Goal: Book appointment/travel/reservation

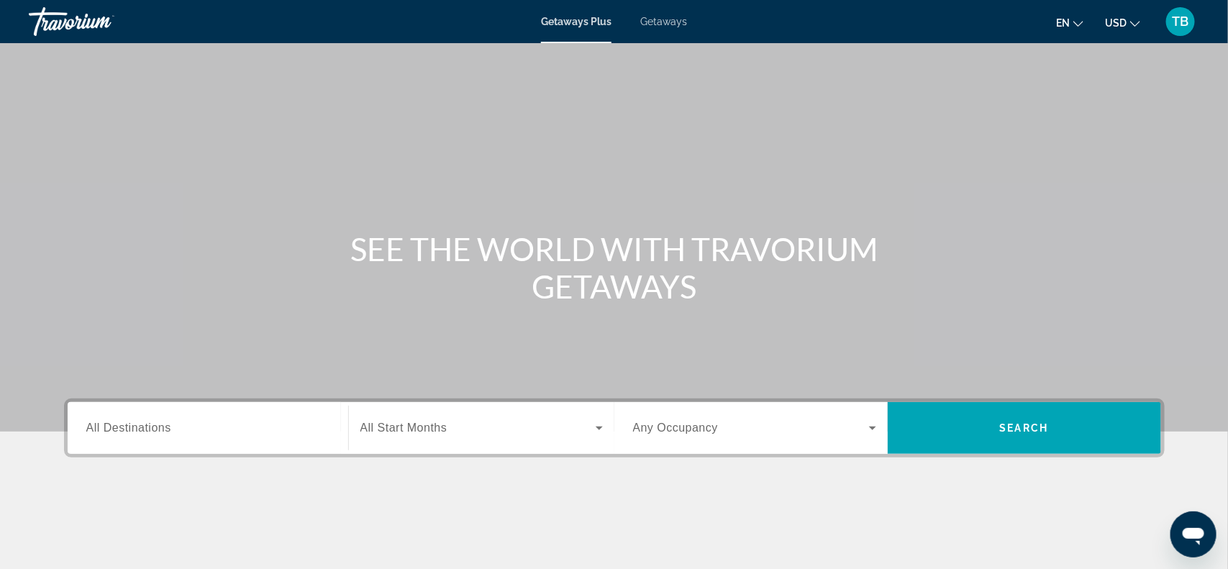
click at [111, 431] on span "All Destinations" at bounding box center [128, 427] width 85 height 12
click at [111, 431] on input "Destination All Destinations" at bounding box center [207, 428] width 243 height 17
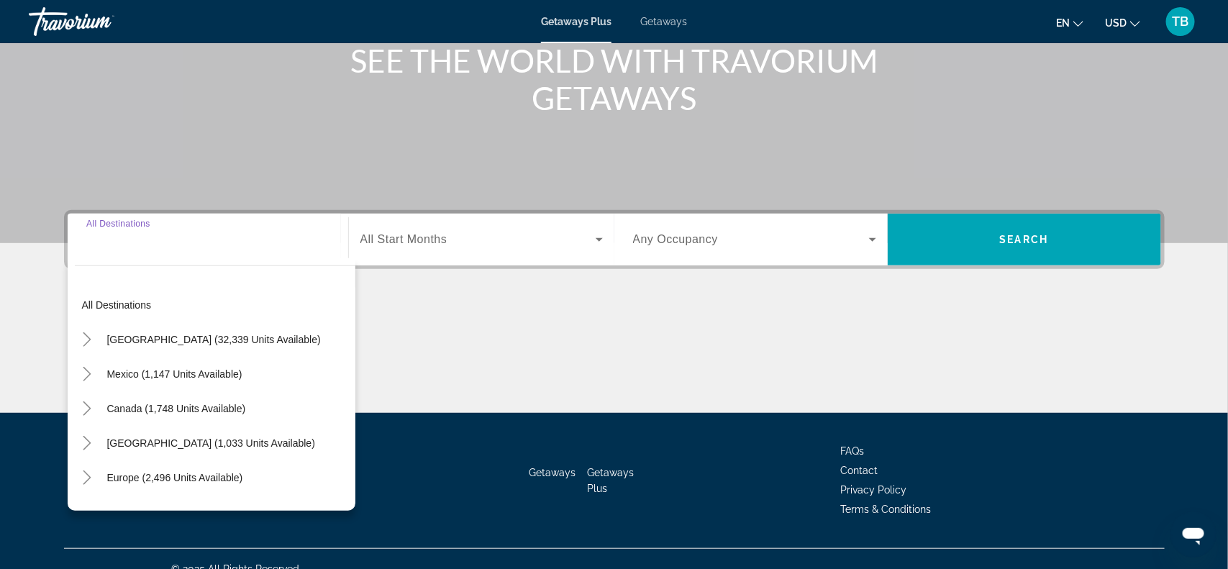
scroll to position [209, 0]
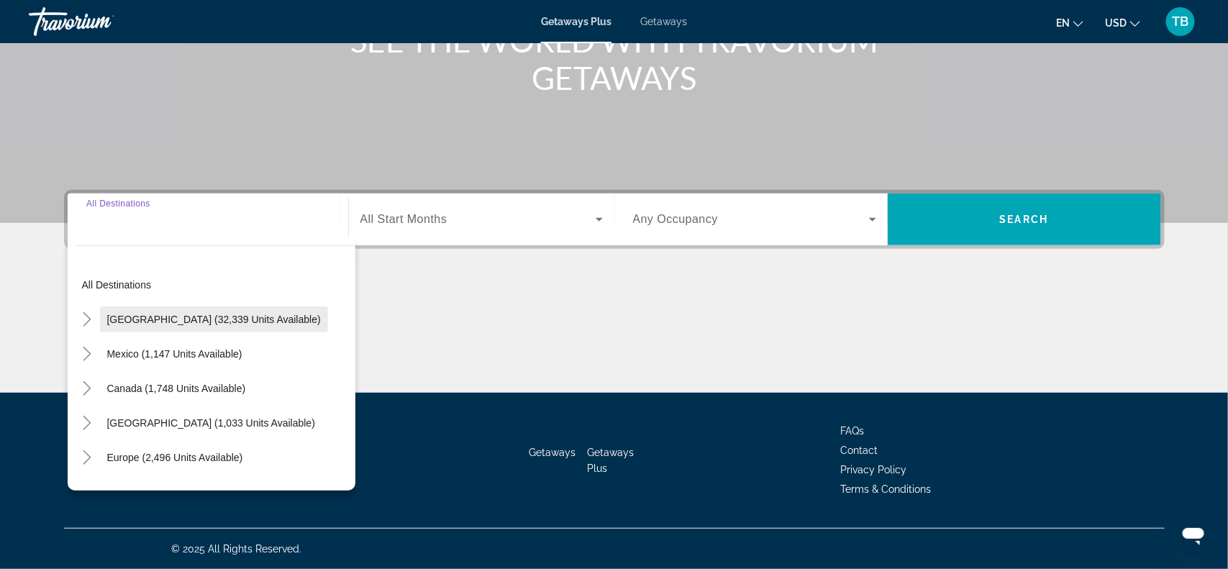
click at [163, 314] on span "[GEOGRAPHIC_DATA] (32,339 units available)" at bounding box center [214, 320] width 214 height 12
type input "**********"
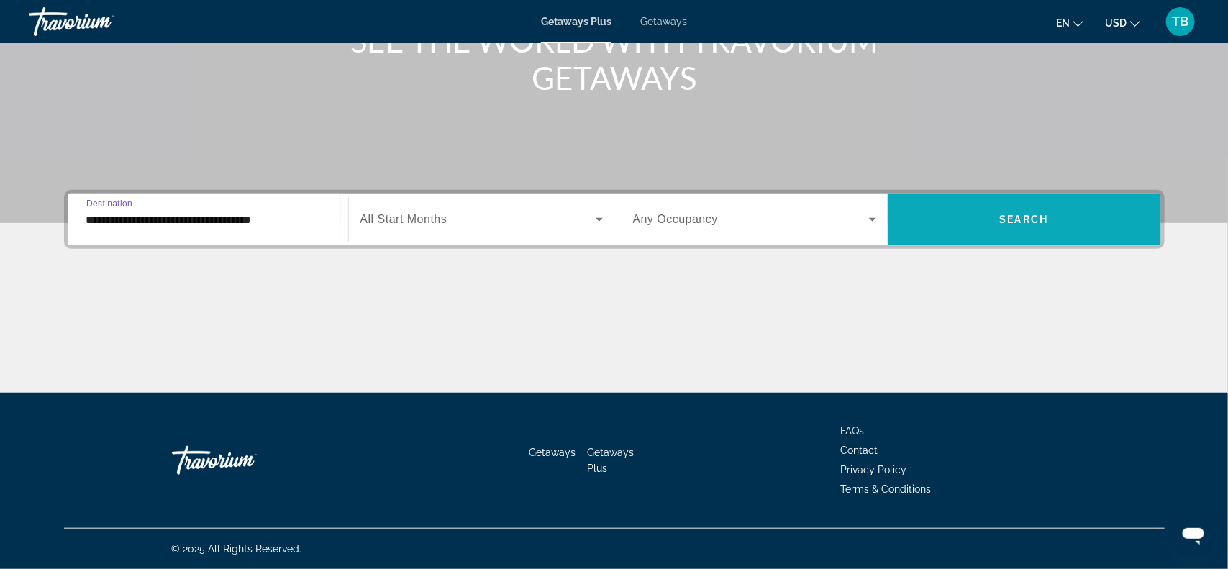
click at [1015, 214] on span "Search" at bounding box center [1024, 220] width 49 height 12
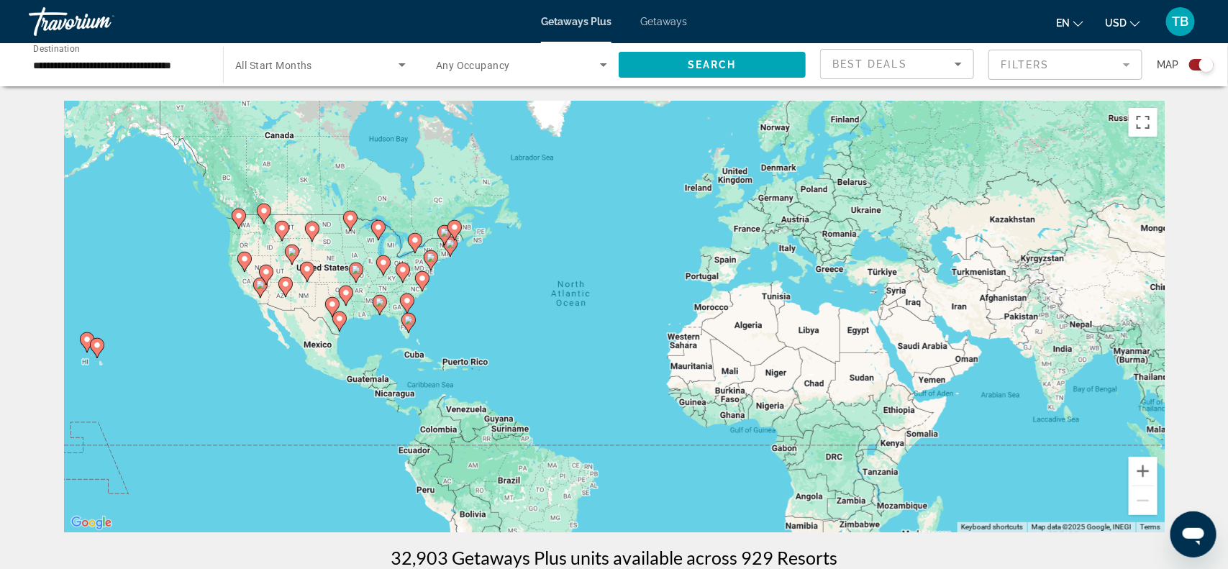
click at [85, 342] on image "Main content" at bounding box center [87, 339] width 9 height 9
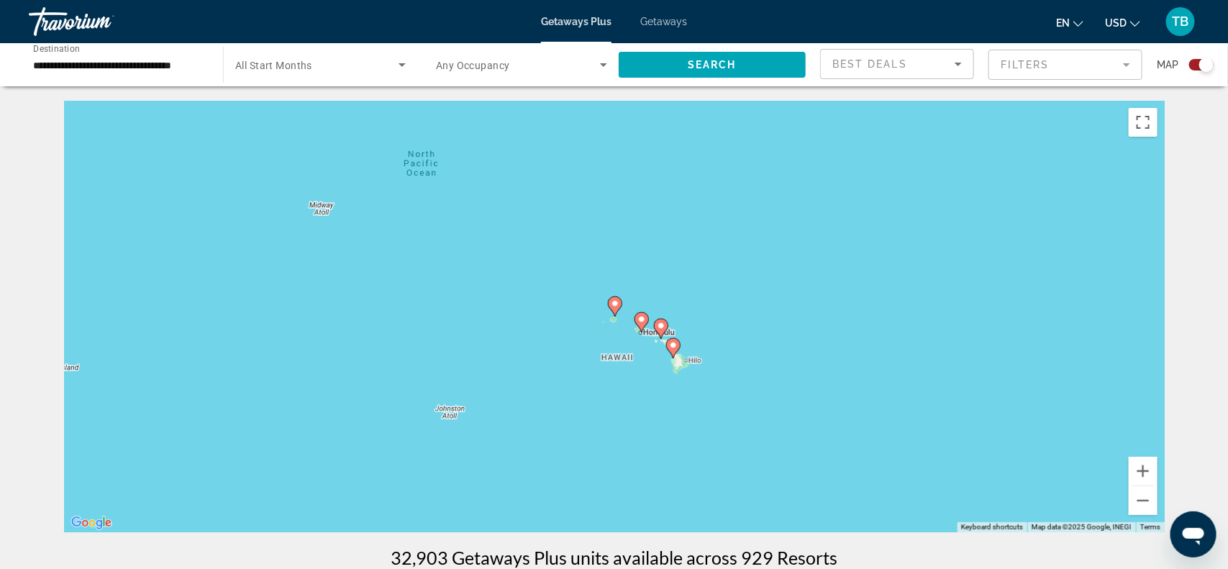
click at [610, 309] on gmp-advanced-marker "Main content" at bounding box center [615, 307] width 14 height 22
type input "**********"
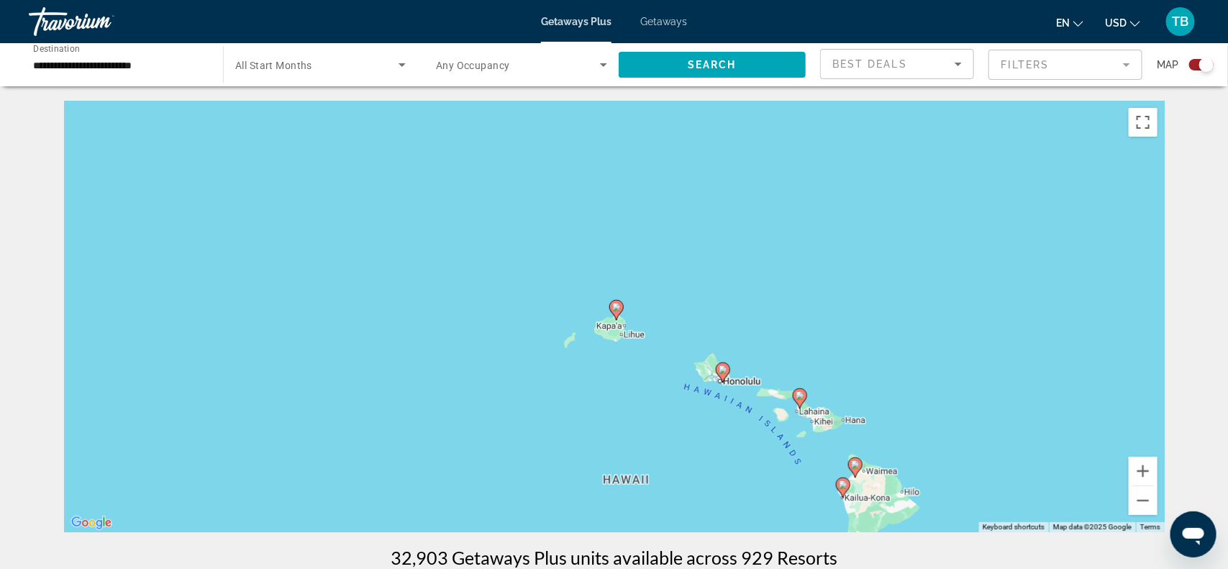
click at [615, 316] on icon "Main content" at bounding box center [615, 310] width 13 height 19
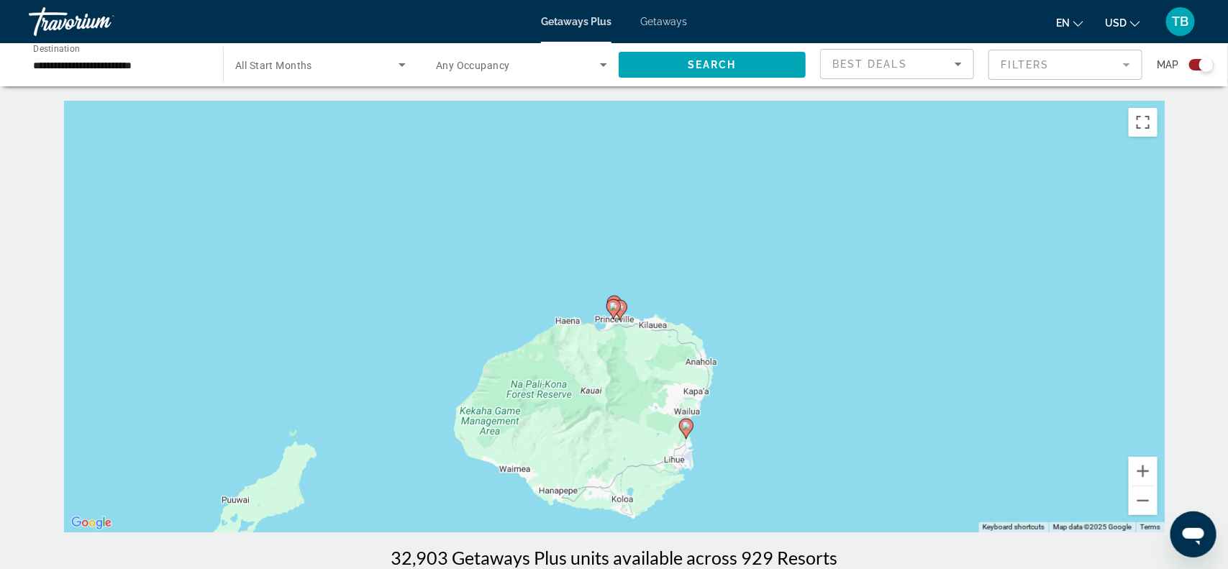
click at [615, 316] on gmp-advanced-marker "Main content" at bounding box center [613, 309] width 14 height 22
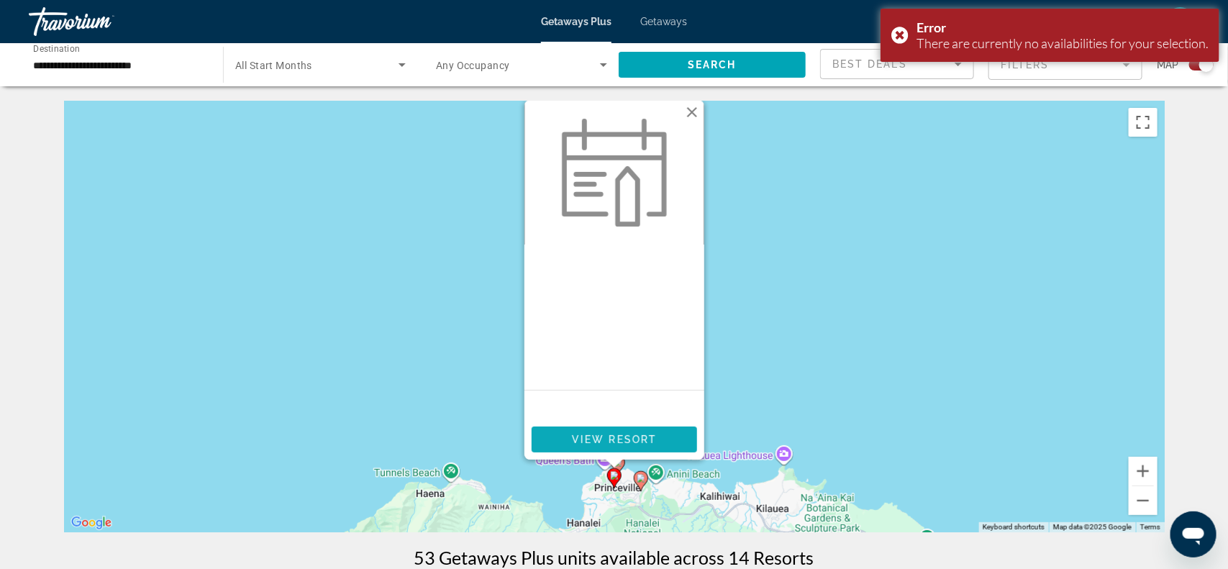
click at [607, 442] on span "View Resort" at bounding box center [613, 440] width 85 height 12
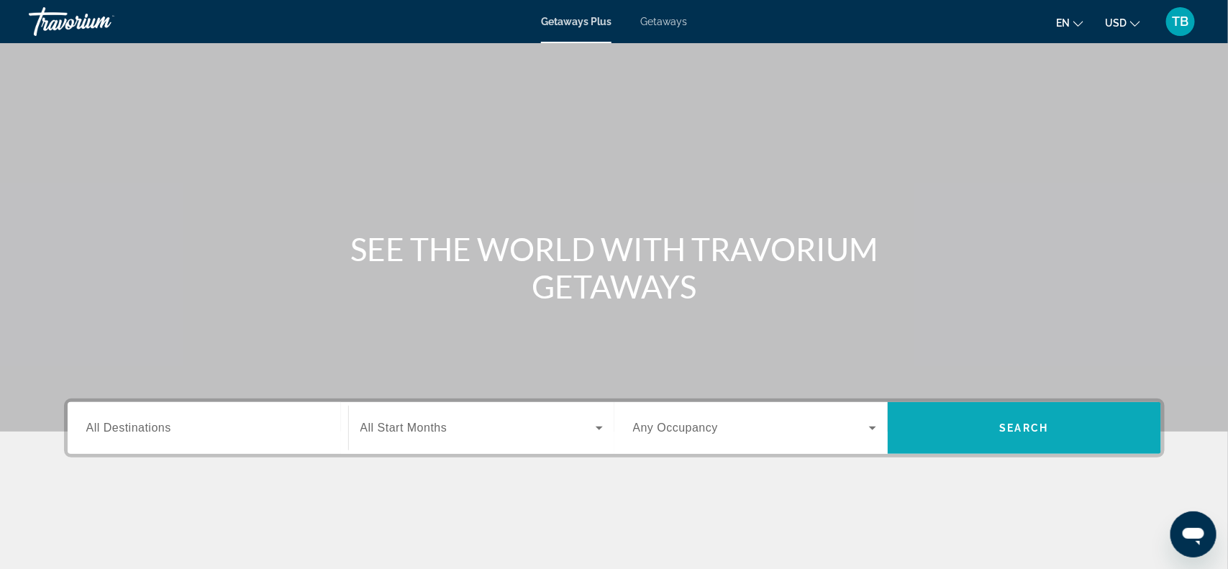
click at [1044, 437] on span "Search widget" at bounding box center [1023, 428] width 273 height 35
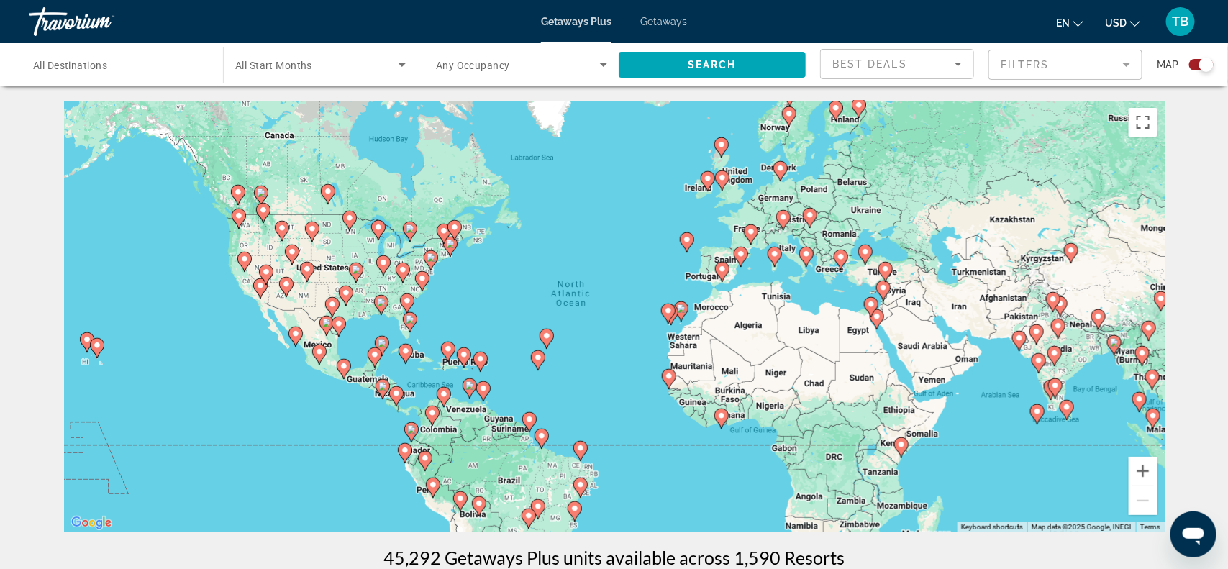
click at [409, 229] on image "Main content" at bounding box center [410, 228] width 9 height 9
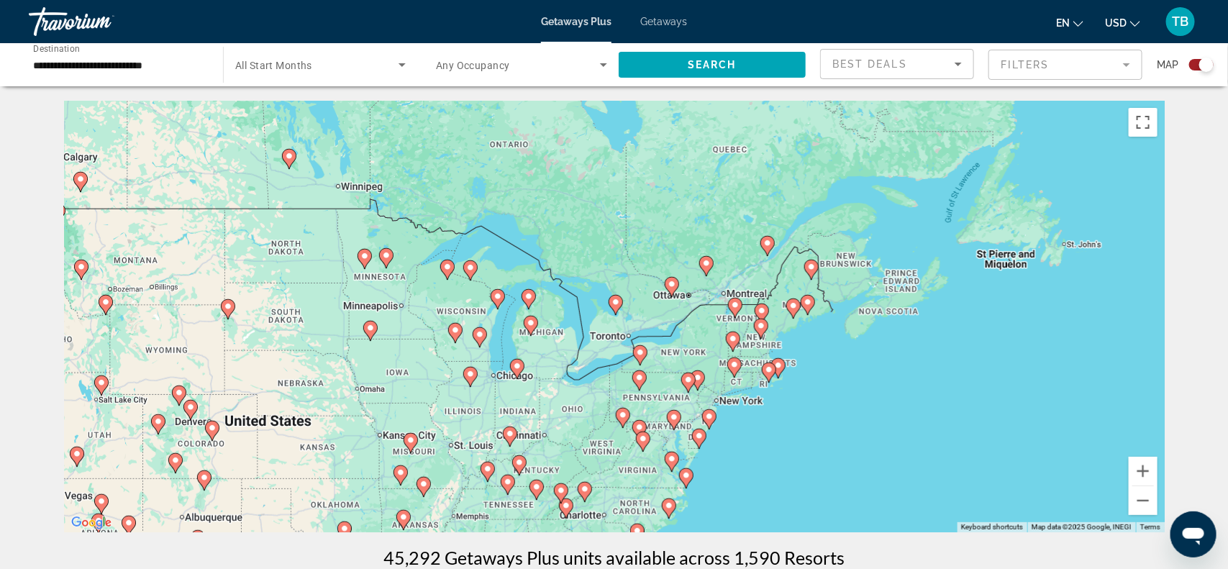
click at [411, 445] on icon "Main content" at bounding box center [409, 443] width 13 height 19
type input "**********"
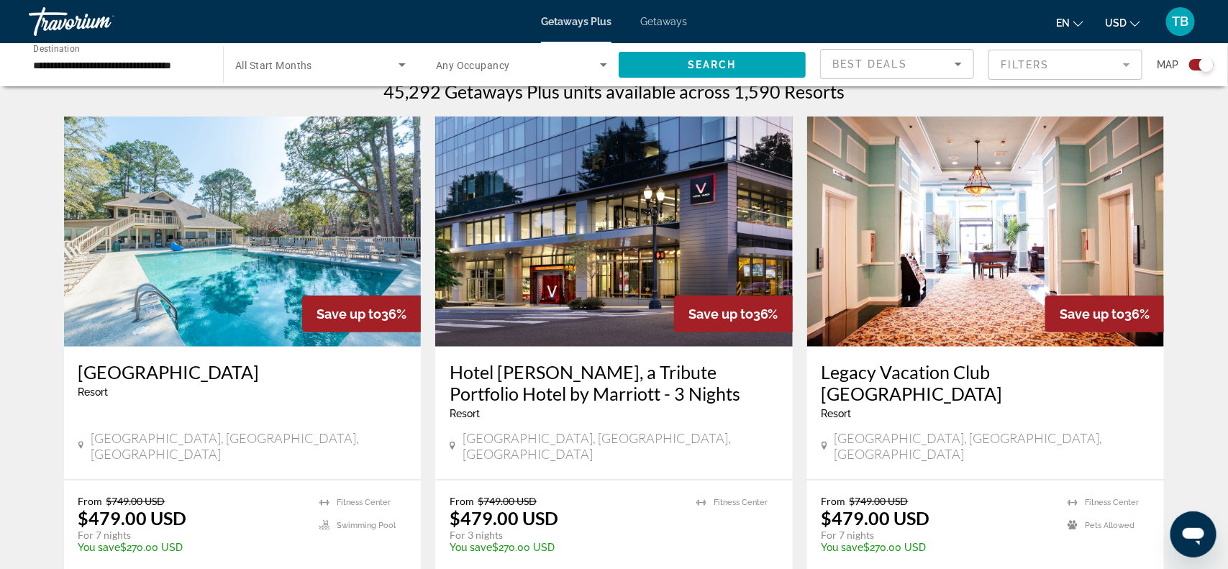
scroll to position [467, 0]
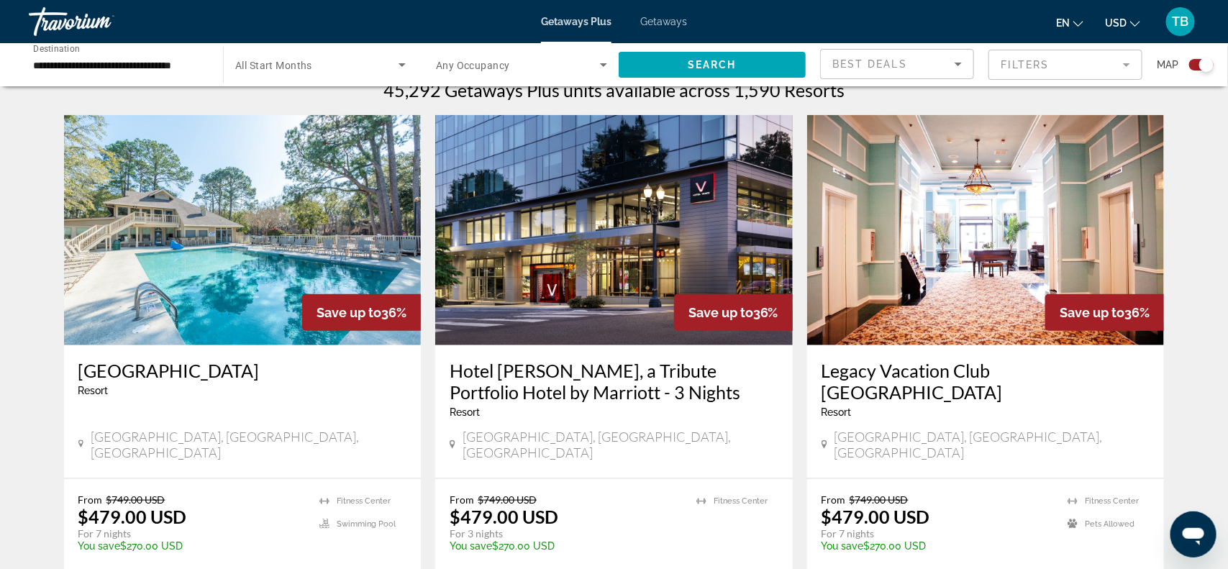
click at [997, 371] on h3 "Legacy Vacation Club Brigantine Beach" at bounding box center [985, 381] width 329 height 43
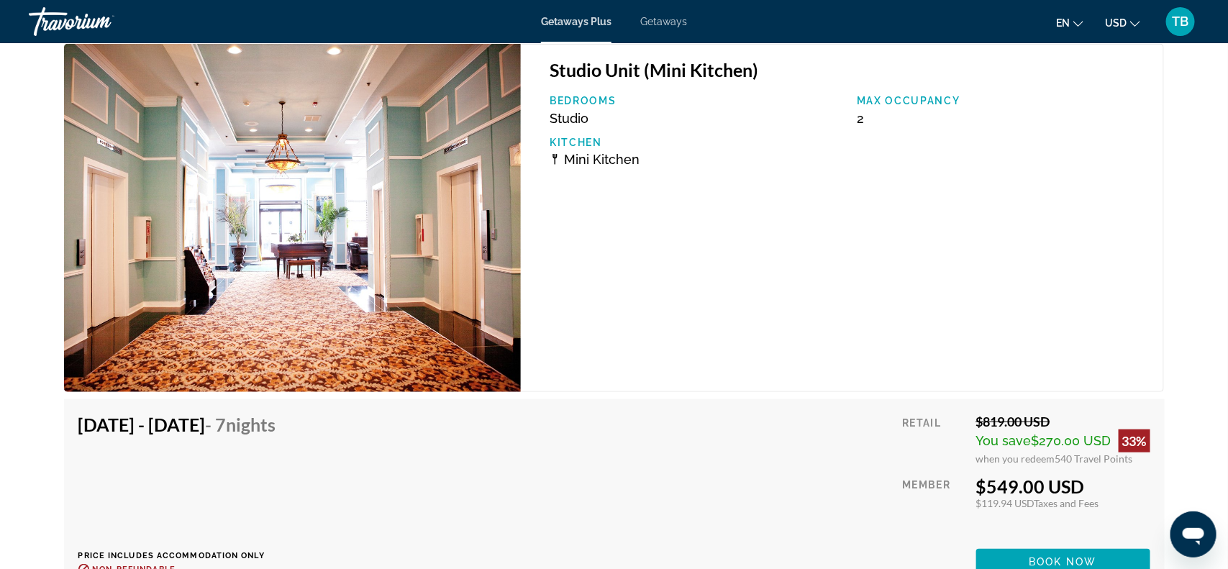
scroll to position [2769, 0]
